Goal: Transaction & Acquisition: Download file/media

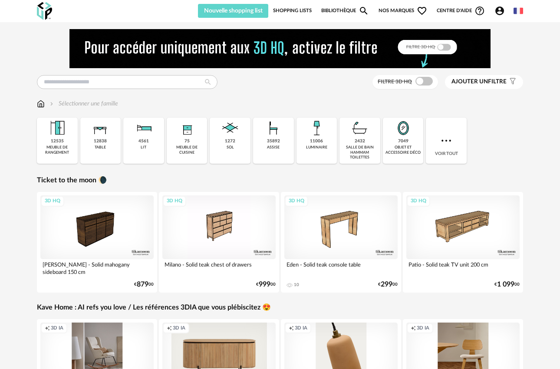
drag, startPoint x: 193, startPoint y: 155, endPoint x: 197, endPoint y: 151, distance: 5.8
click at [192, 155] on div "meuble de cuisine" at bounding box center [187, 150] width 36 height 10
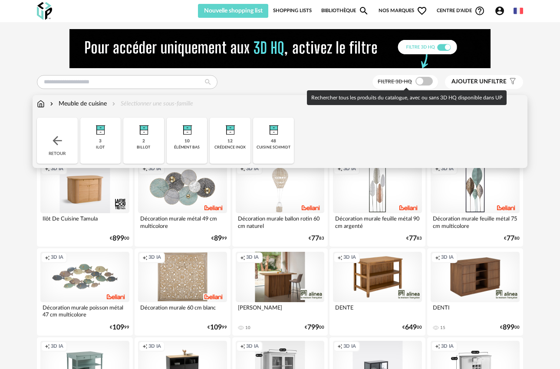
click at [430, 82] on span at bounding box center [424, 81] width 17 height 9
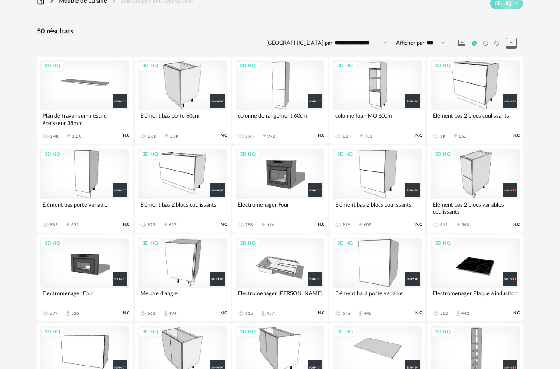
scroll to position [104, 0]
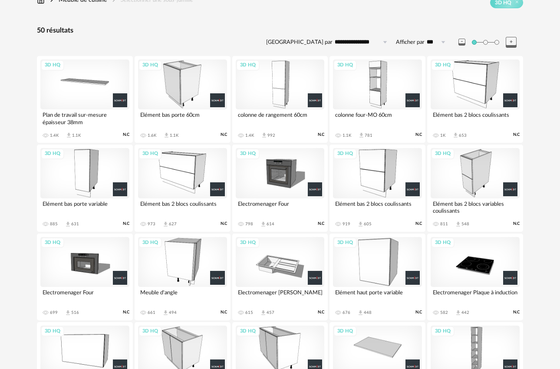
click at [379, 261] on div "3D HQ" at bounding box center [377, 262] width 89 height 50
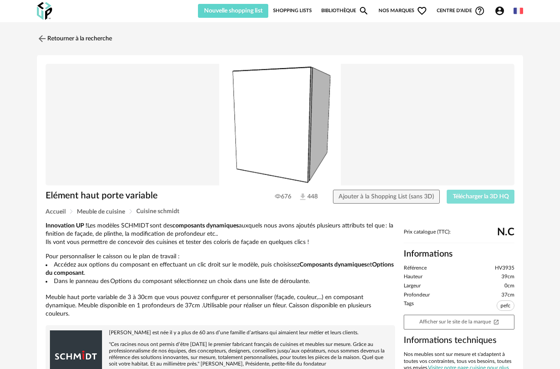
click at [466, 197] on span "Télécharger la 3D HQ" at bounding box center [481, 197] width 56 height 6
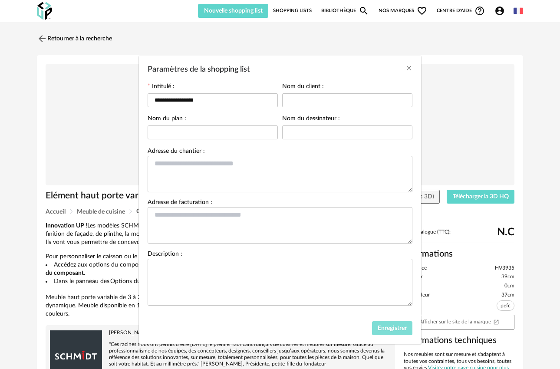
click at [397, 331] on span "Enregistrer" at bounding box center [392, 328] width 29 height 6
